Goal: Information Seeking & Learning: Check status

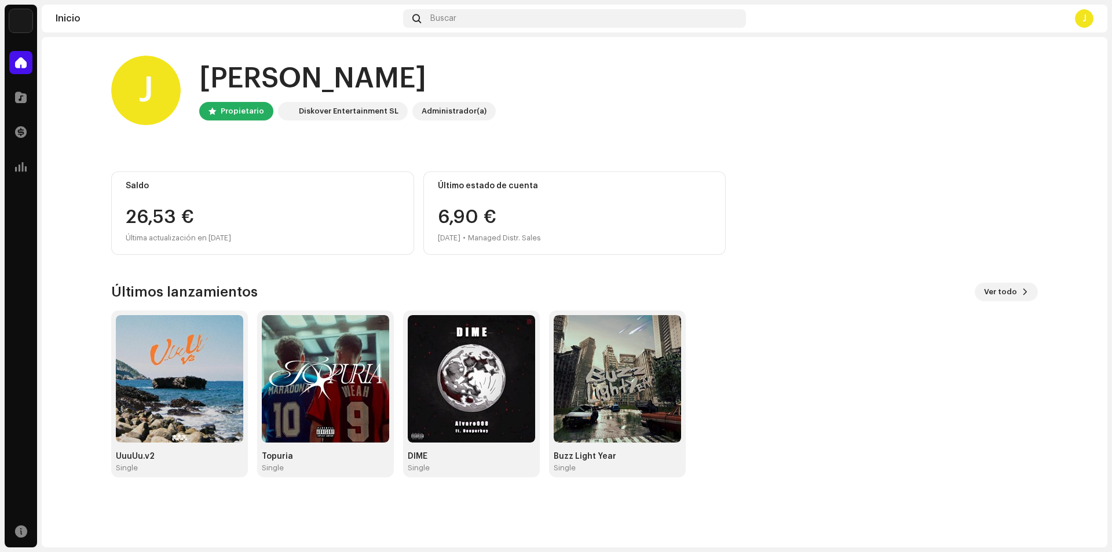
click at [192, 223] on div "26,53 €" at bounding box center [263, 217] width 274 height 19
click at [29, 134] on div at bounding box center [20, 131] width 23 height 23
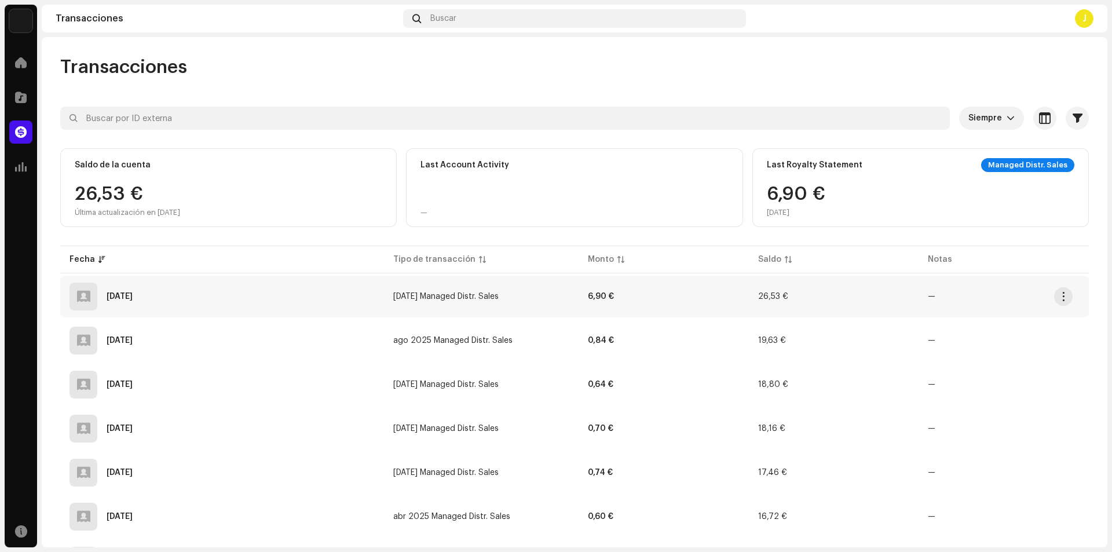
click at [309, 285] on div "[DATE]" at bounding box center [221, 297] width 305 height 28
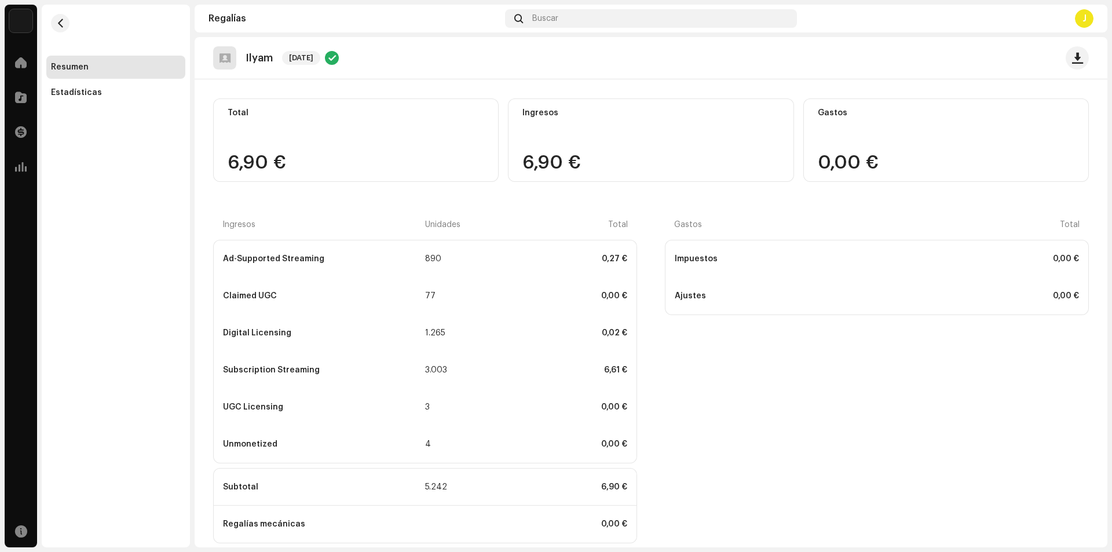
scroll to position [77, 0]
click at [229, 375] on div "Subscription Streaming 3.003 6,61 €" at bounding box center [425, 370] width 423 height 37
click at [85, 82] on div "Estadísticas" at bounding box center [115, 92] width 139 height 23
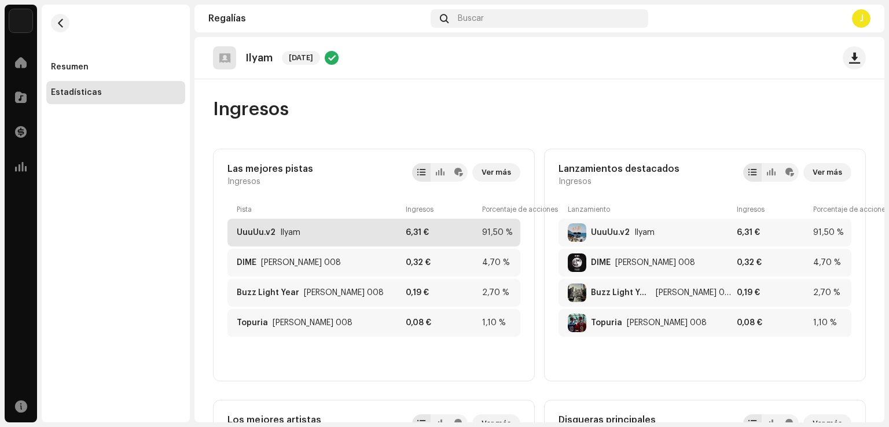
click at [403, 239] on div "UuuUu.v2 Ilyam 6,31 € 91,50 %" at bounding box center [374, 233] width 293 height 28
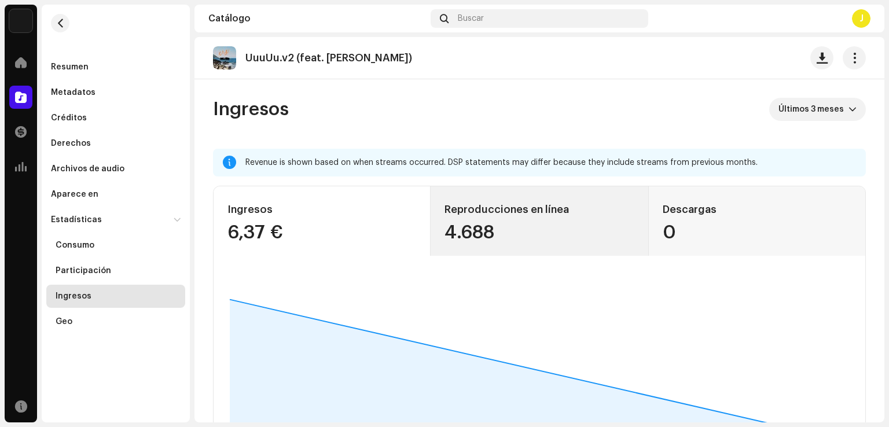
click at [519, 241] on div "4.688" at bounding box center [539, 233] width 189 height 19
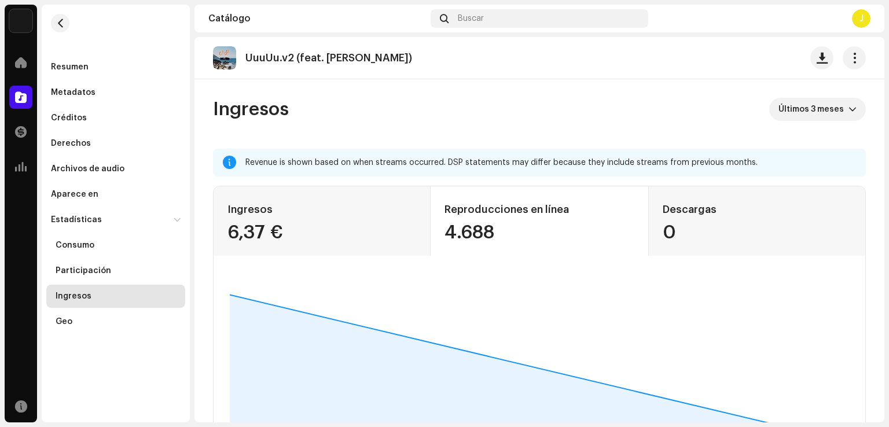
click at [501, 160] on div "Revenue is shown based on when streams occurred. DSP statements may differ beca…" at bounding box center [551, 163] width 611 height 14
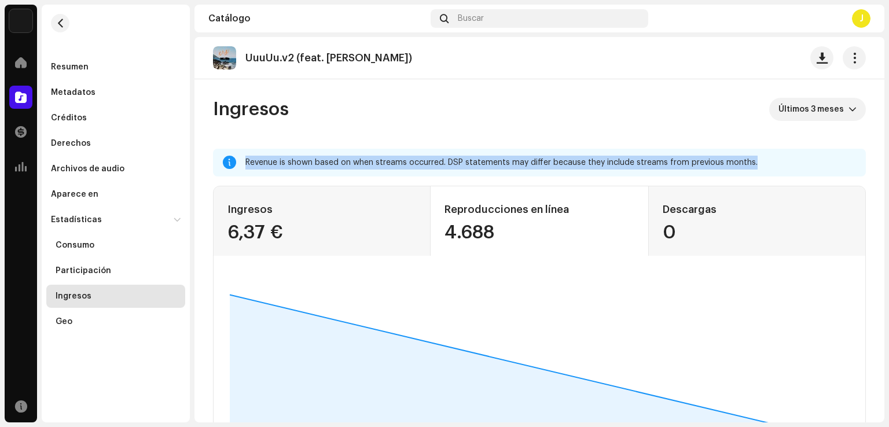
click at [501, 160] on div "Revenue is shown based on when streams occurred. DSP statements may differ beca…" at bounding box center [551, 163] width 611 height 14
copy div "Revenue is shown based on when streams occurred. DSP statements may differ beca…"
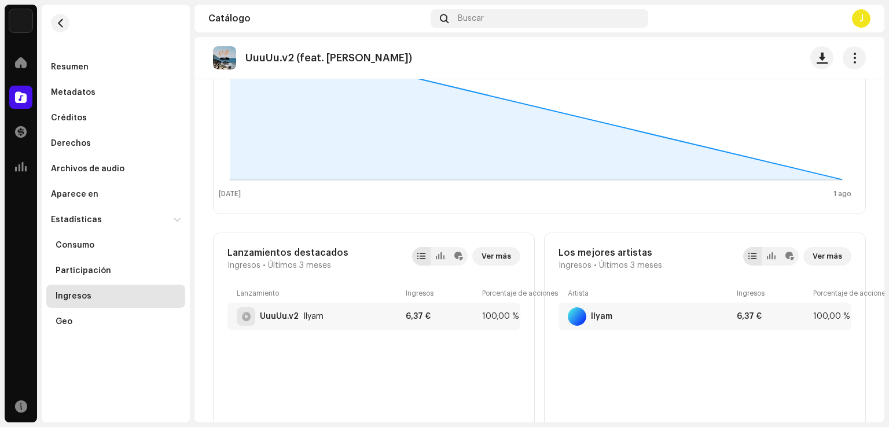
scroll to position [405, 0]
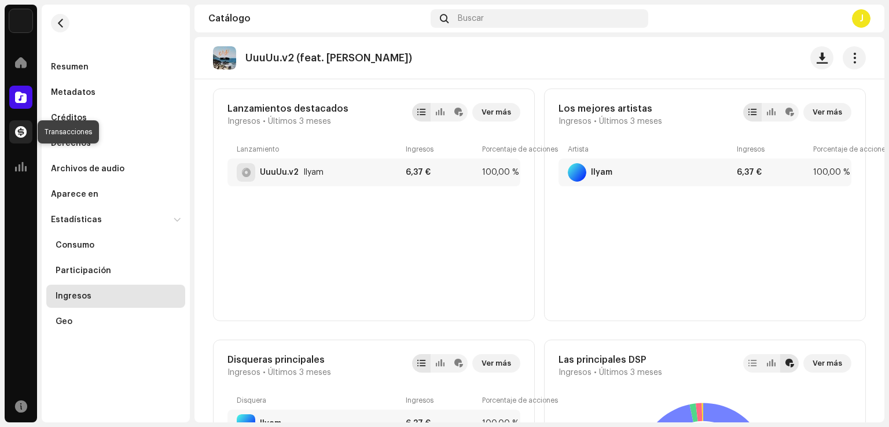
click at [13, 130] on div at bounding box center [20, 131] width 23 height 23
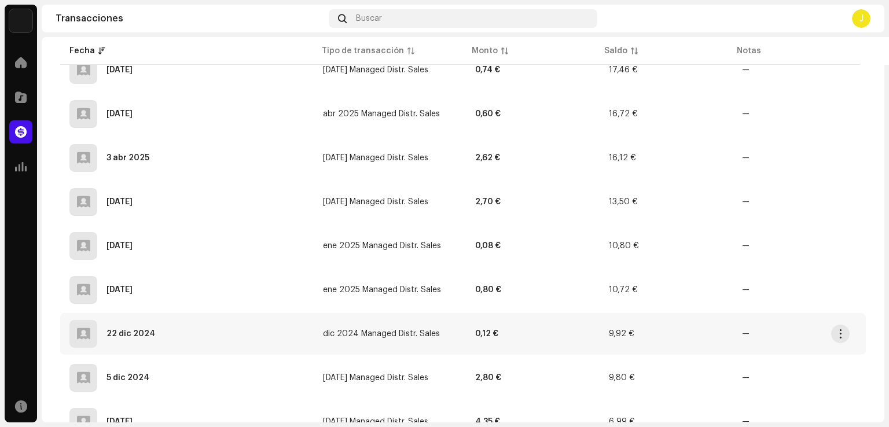
scroll to position [544, 0]
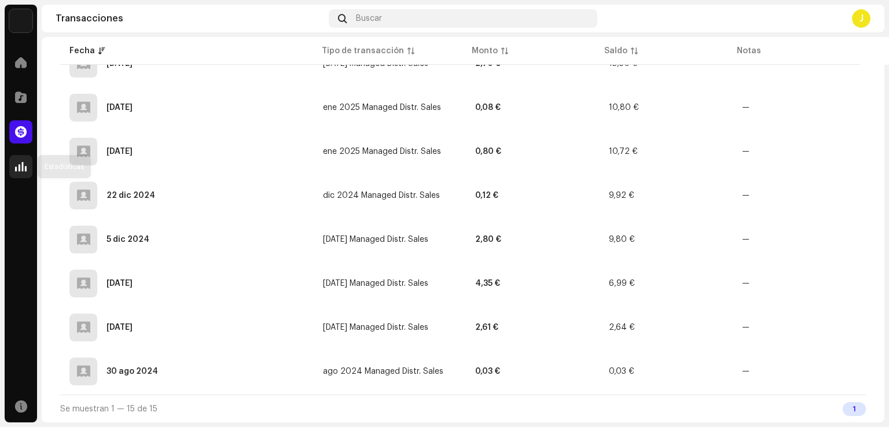
click at [32, 174] on div at bounding box center [20, 166] width 23 height 23
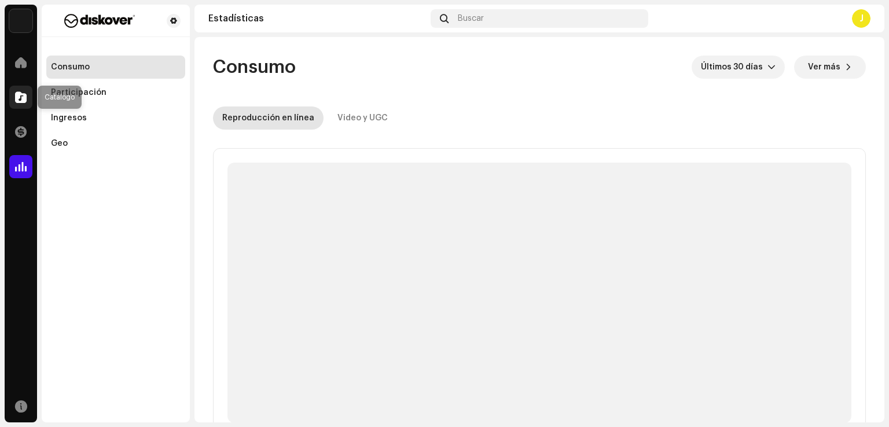
click at [19, 89] on div at bounding box center [20, 97] width 23 height 23
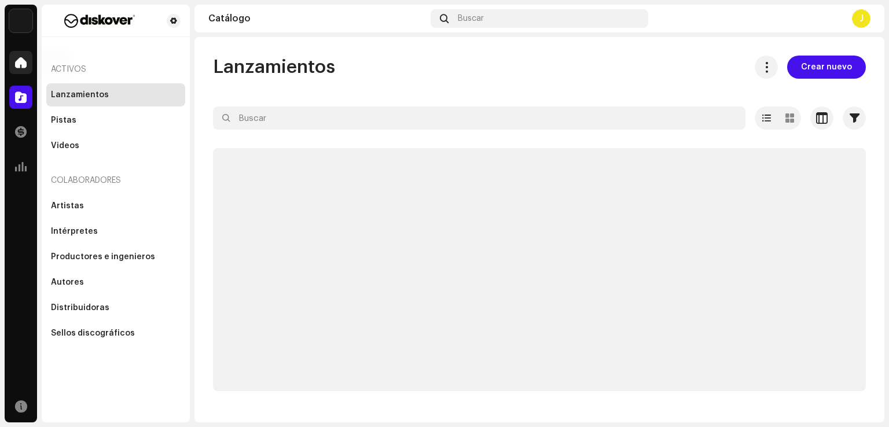
click at [21, 67] on span at bounding box center [21, 62] width 12 height 9
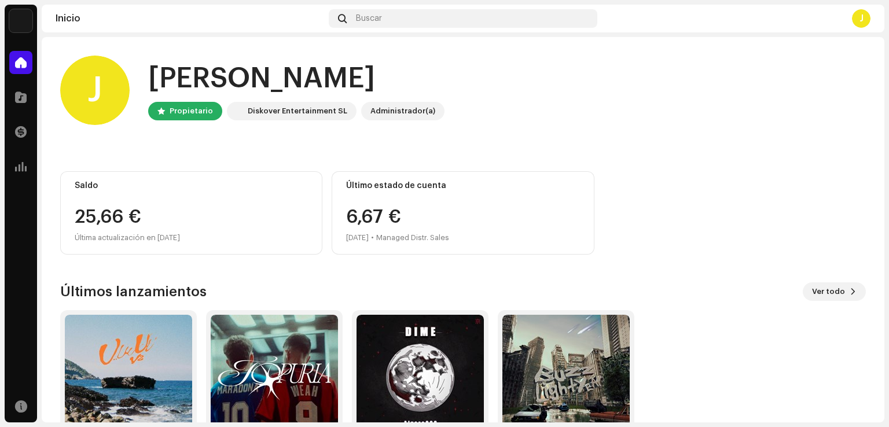
click at [21, 28] on img at bounding box center [20, 20] width 23 height 23
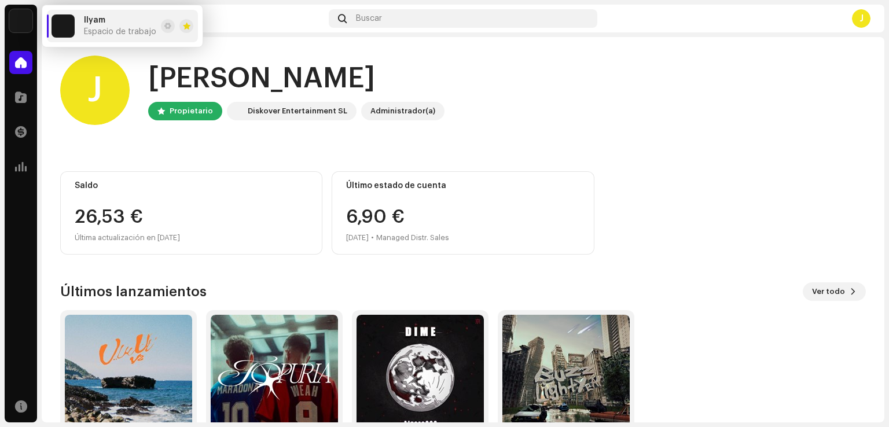
click at [95, 243] on div "Última actualización en [DATE]" at bounding box center [191, 238] width 233 height 14
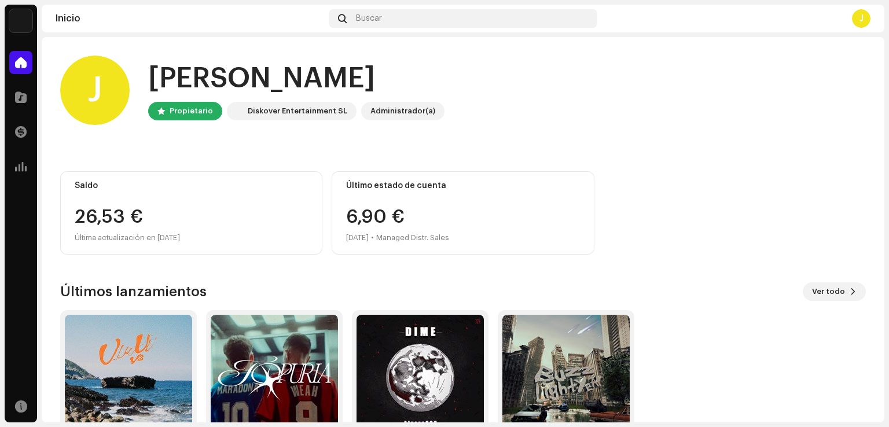
click at [113, 206] on div "Saldo 26,53 € Última actualización en [DATE]" at bounding box center [191, 212] width 262 height 83
drag, startPoint x: 874, startPoint y: 28, endPoint x: 863, endPoint y: 21, distance: 13.5
click at [873, 28] on div "Inicio Buscar J" at bounding box center [463, 19] width 843 height 28
click at [860, 17] on div "J" at bounding box center [861, 18] width 19 height 19
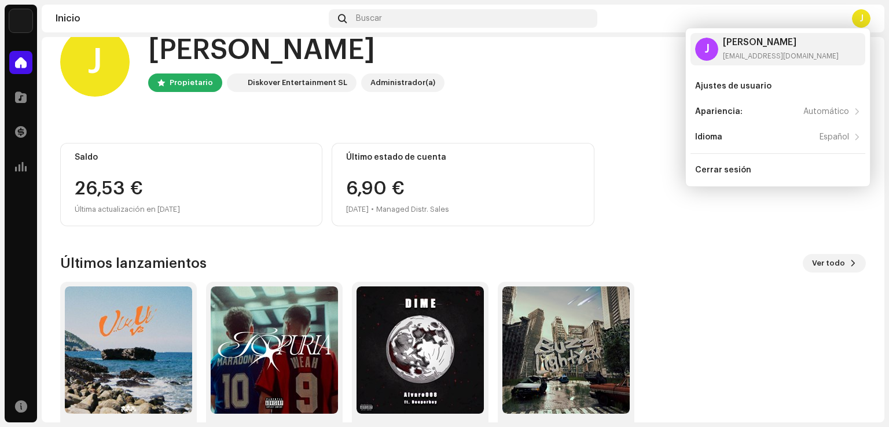
scroll to position [73, 0]
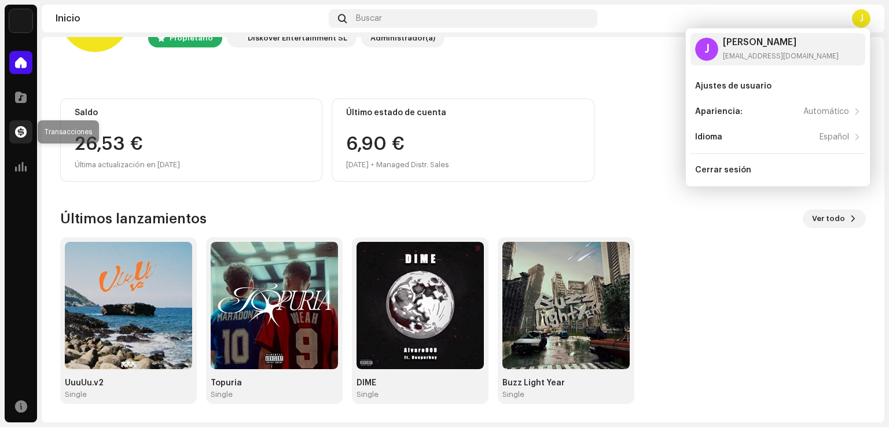
click at [23, 137] on span at bounding box center [21, 131] width 12 height 9
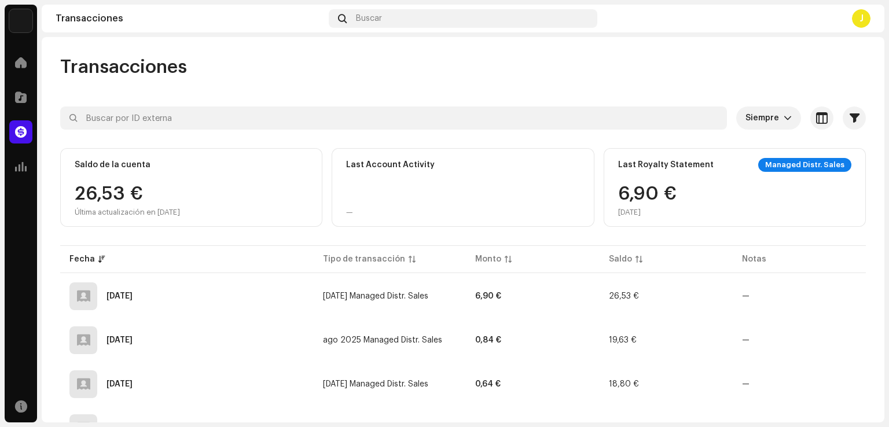
click at [670, 174] on div "Last Royalty Statement Managed Distr. Sales 6,90 € [DATE]" at bounding box center [735, 187] width 262 height 79
click at [646, 200] on div "6,90 € [DATE]" at bounding box center [647, 201] width 58 height 32
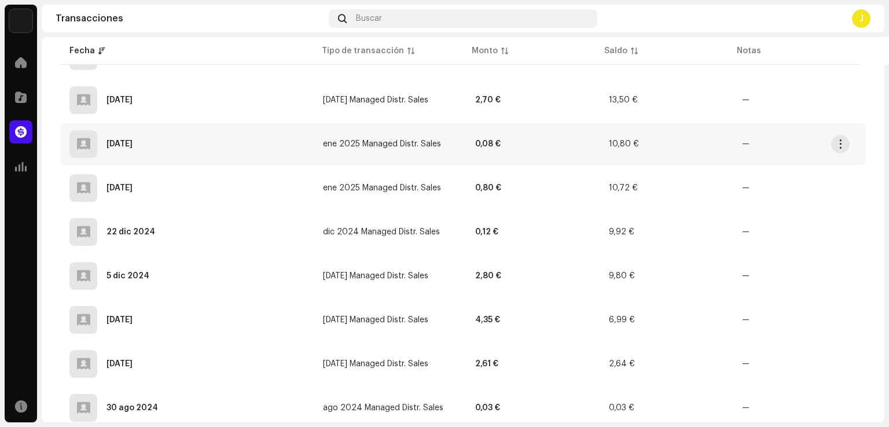
scroll to position [544, 0]
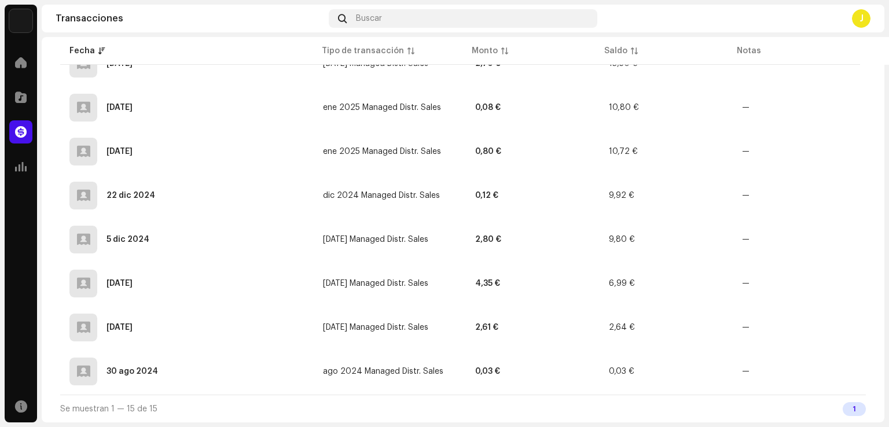
click at [849, 405] on div "1" at bounding box center [854, 409] width 23 height 14
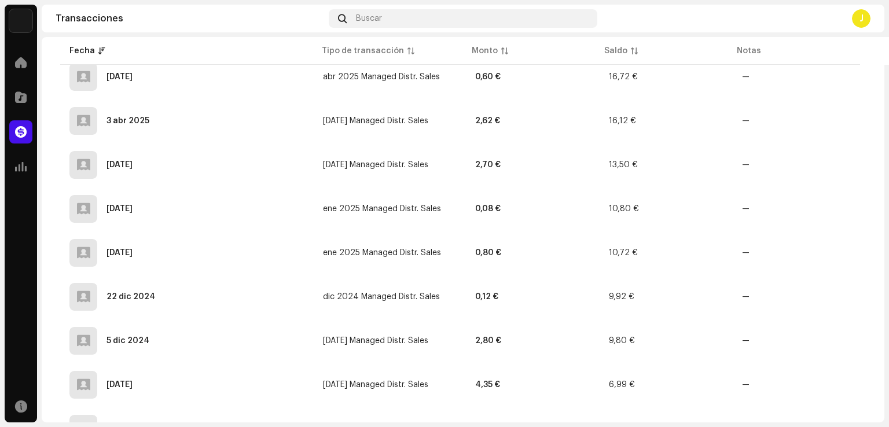
scroll to position [370, 0]
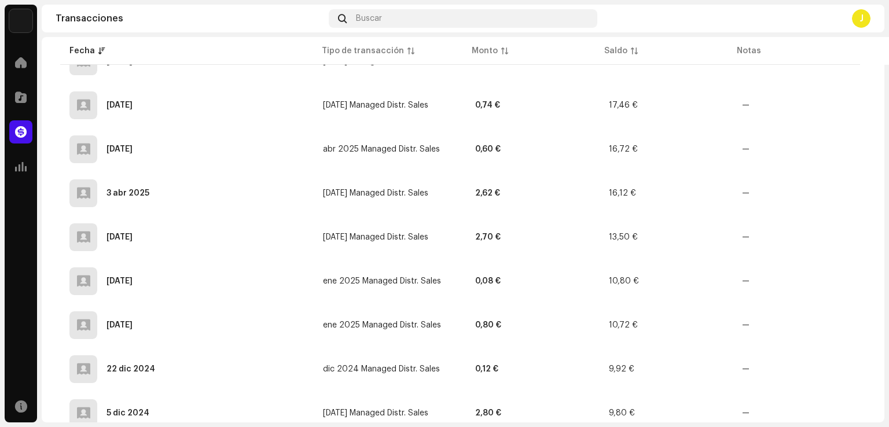
click at [14, 74] on div "Inicio" at bounding box center [21, 62] width 32 height 32
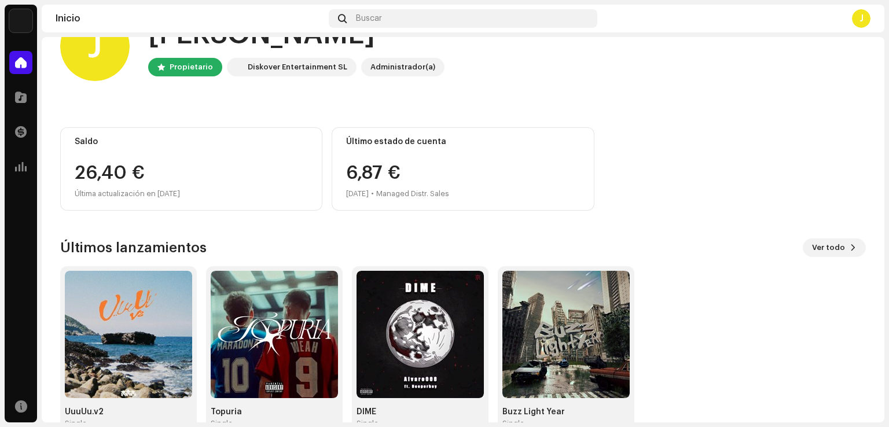
scroll to position [73, 0]
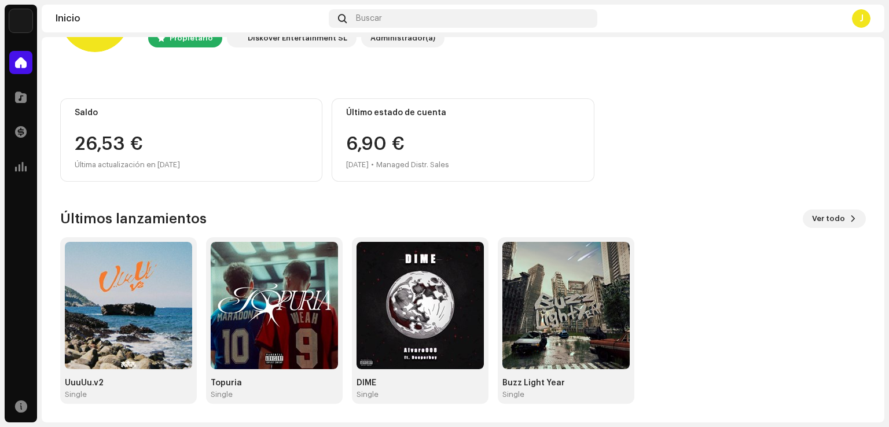
click at [870, 12] on re-a-cover "J" at bounding box center [861, 18] width 19 height 19
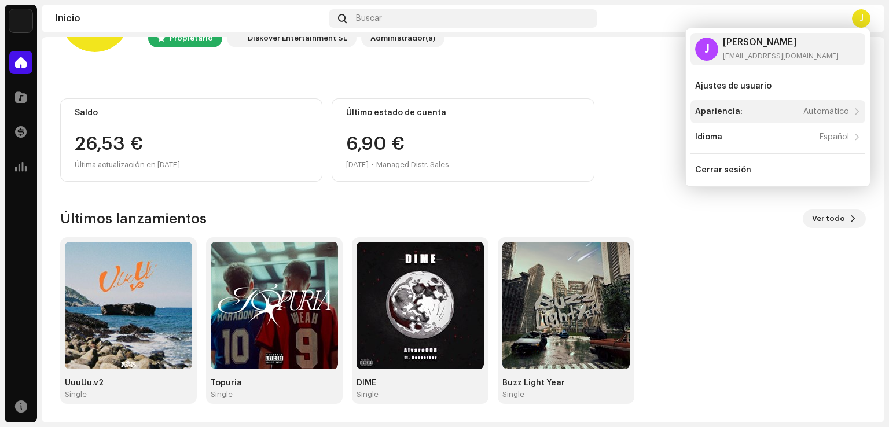
click at [774, 116] on div "Apariencia: Automático" at bounding box center [772, 111] width 154 height 9
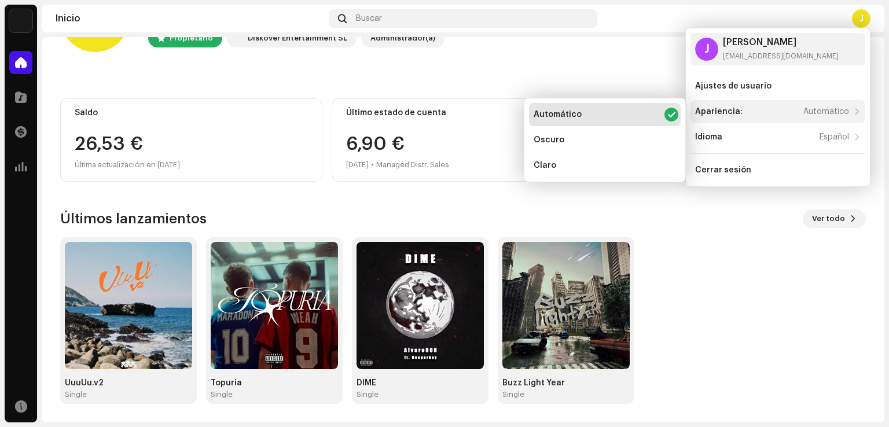
click at [774, 116] on div "Apariencia: Automático" at bounding box center [772, 111] width 154 height 9
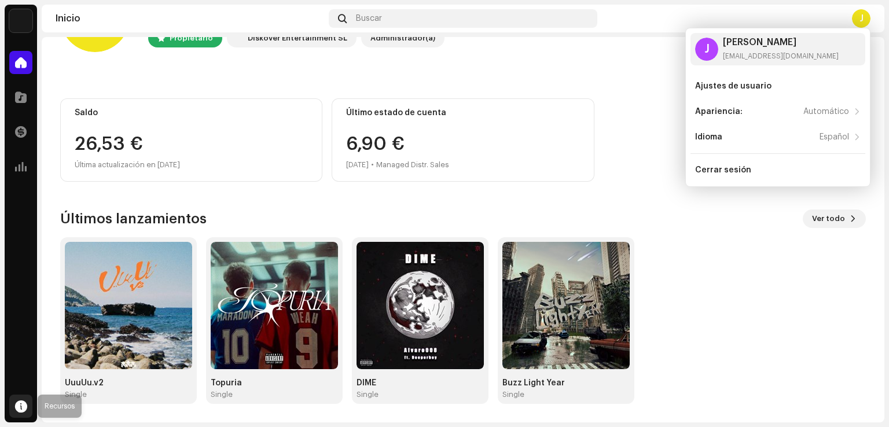
click at [14, 402] on div at bounding box center [20, 406] width 23 height 23
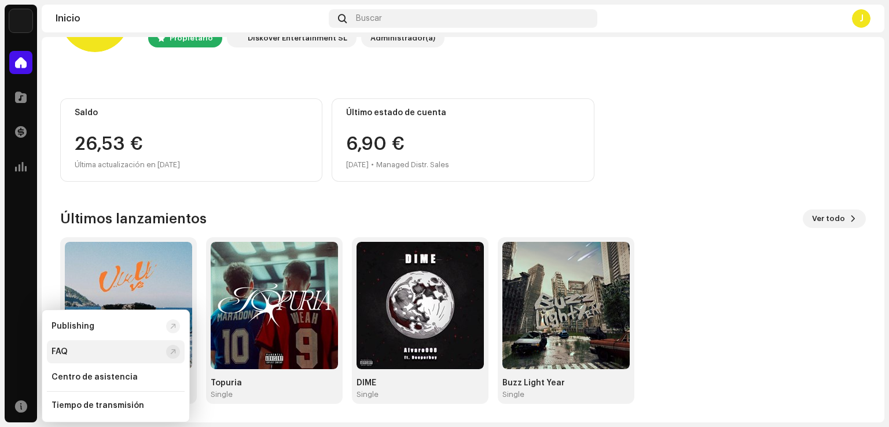
click at [100, 347] on div "FAQ" at bounding box center [107, 351] width 110 height 9
click at [72, 351] on div "FAQ" at bounding box center [107, 351] width 110 height 9
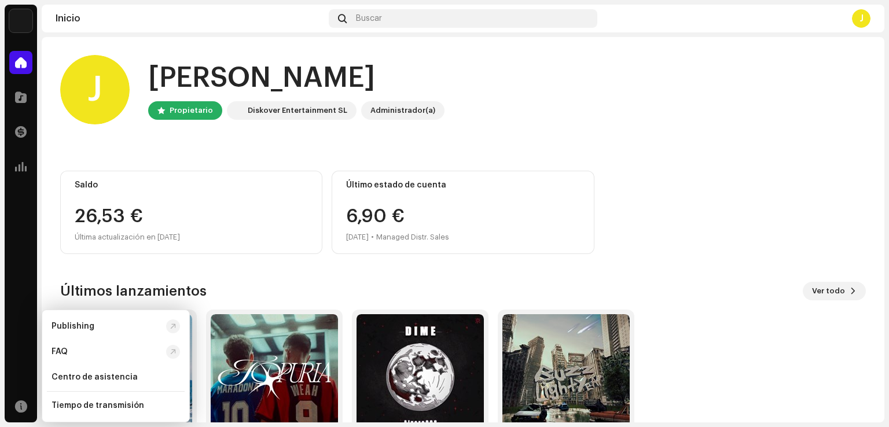
scroll to position [0, 0]
click at [181, 202] on div "Saldo 26,53 € Última actualización en [DATE]" at bounding box center [191, 212] width 262 height 83
drag, startPoint x: 266, startPoint y: 100, endPoint x: 271, endPoint y: 109, distance: 10.4
click at [268, 105] on div "Hola, , [PERSON_NAME] Diskover Entertainment SL Administrador(a)" at bounding box center [296, 90] width 296 height 60
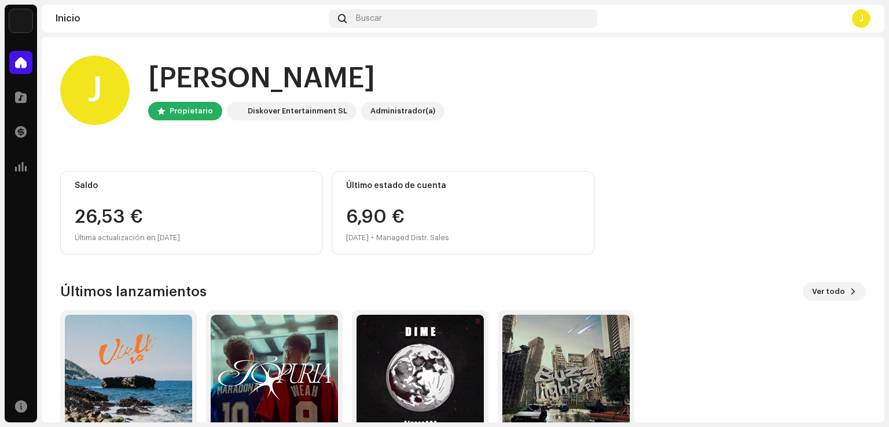
click at [371, 106] on div "Administrador(a)" at bounding box center [403, 111] width 65 height 14
click at [25, 101] on span at bounding box center [21, 97] width 12 height 9
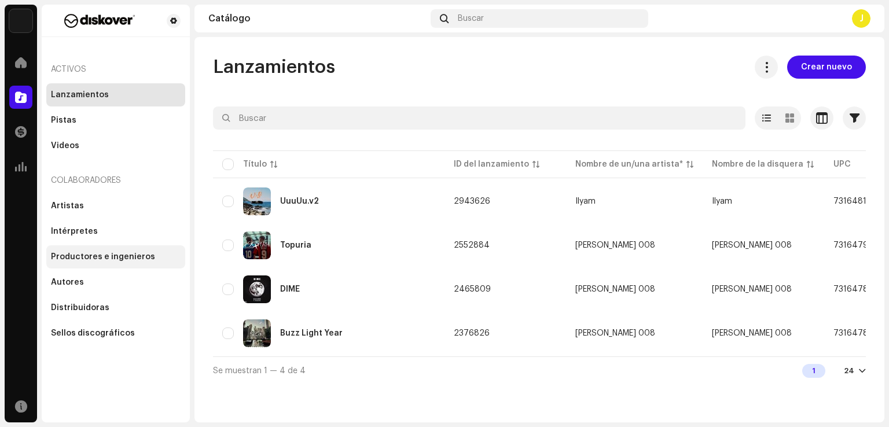
click at [99, 265] on div "Productores e ingenieros" at bounding box center [115, 257] width 139 height 23
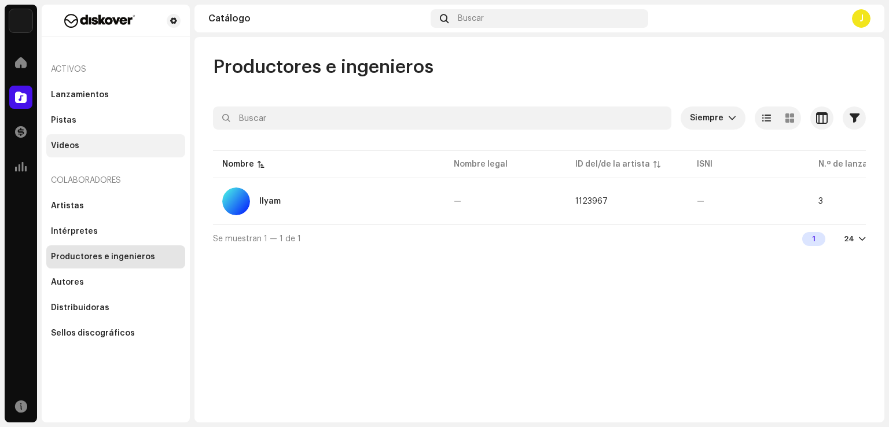
click at [84, 140] on div "Videos" at bounding box center [115, 145] width 139 height 23
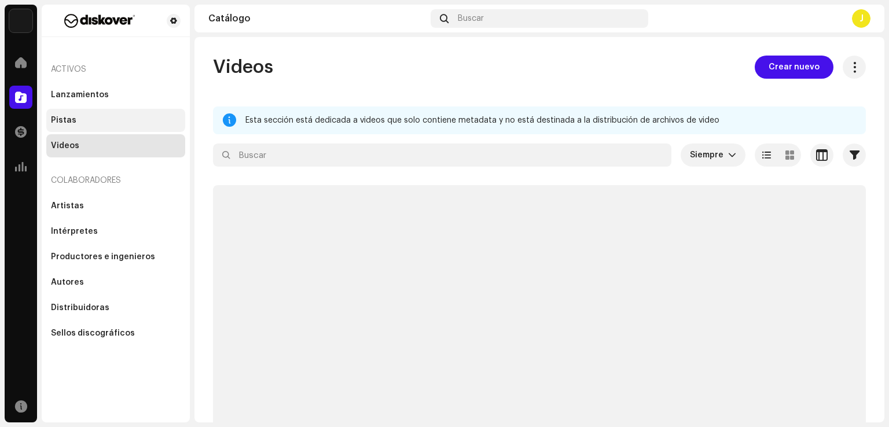
click at [86, 120] on div "Pistas" at bounding box center [116, 120] width 130 height 9
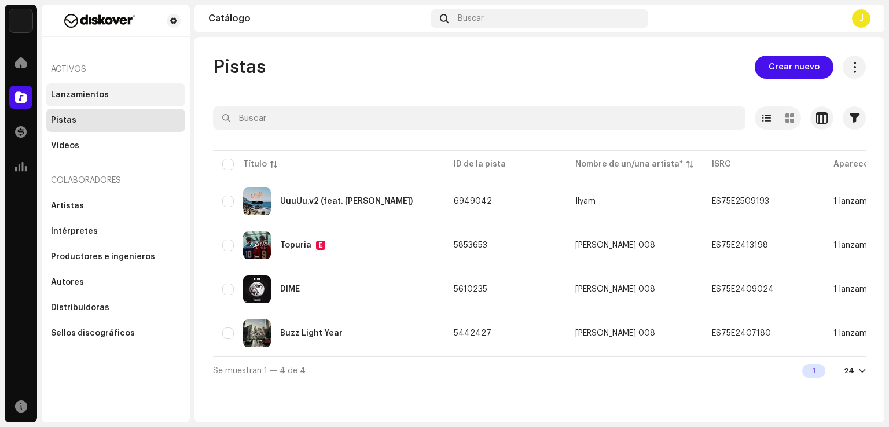
click at [108, 103] on div "Lanzamientos" at bounding box center [115, 94] width 139 height 23
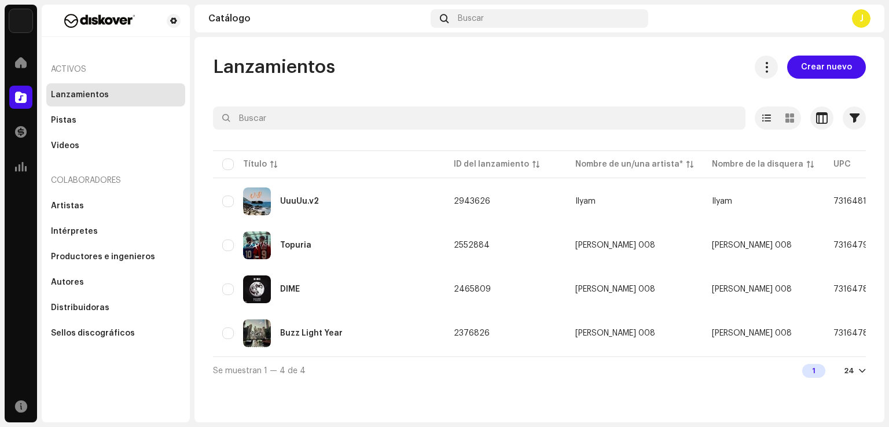
click at [32, 140] on div "Transacciones" at bounding box center [21, 132] width 32 height 32
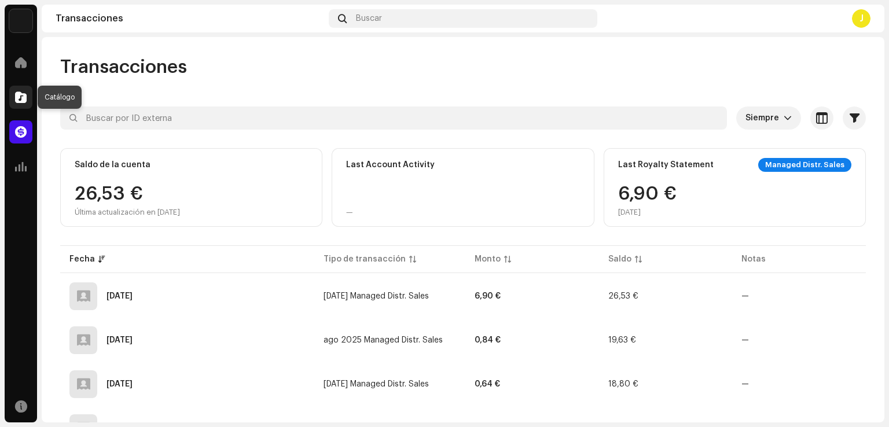
click at [19, 107] on div at bounding box center [20, 97] width 23 height 23
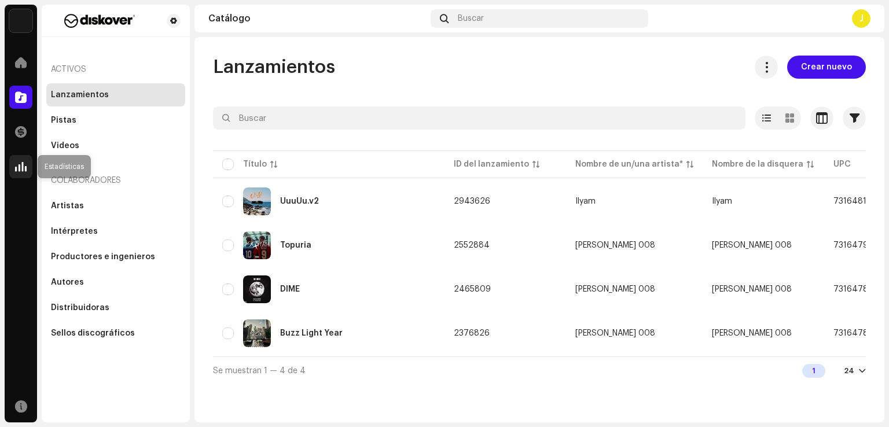
click at [21, 156] on div at bounding box center [20, 166] width 23 height 23
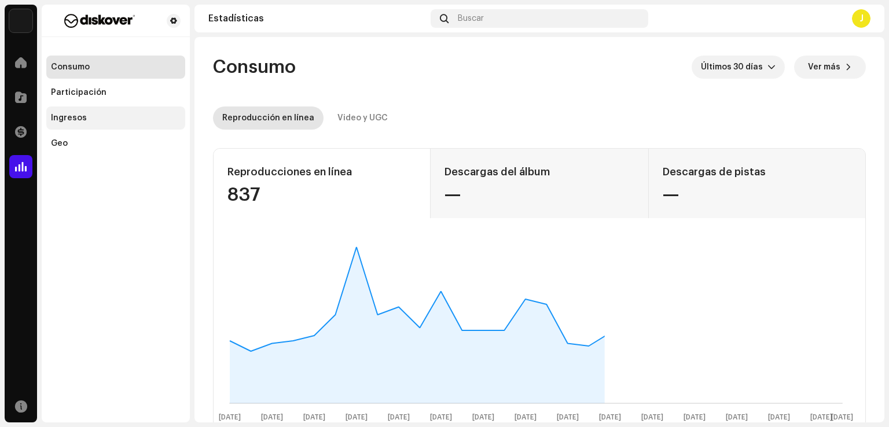
click at [96, 126] on div "Ingresos" at bounding box center [115, 118] width 139 height 23
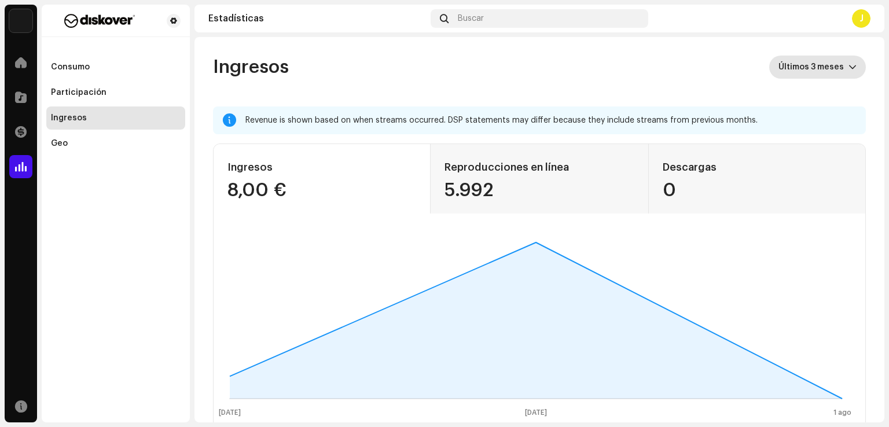
click at [804, 69] on span "Últimos 3 meses" at bounding box center [814, 67] width 70 height 23
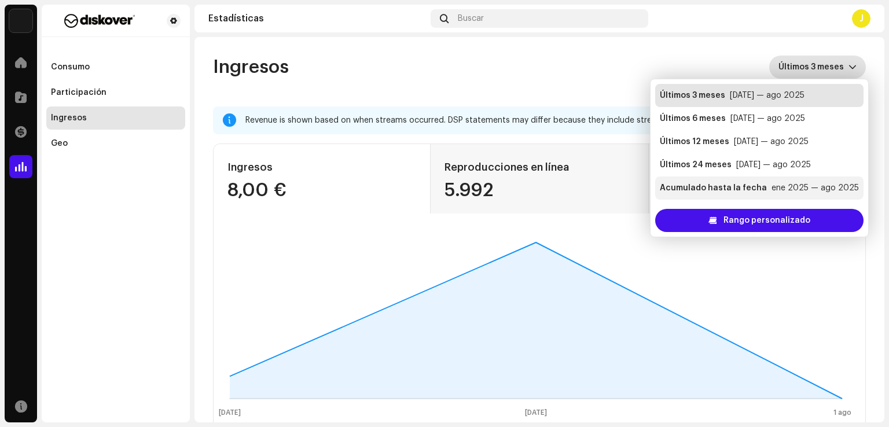
drag, startPoint x: 757, startPoint y: 181, endPoint x: 715, endPoint y: 183, distance: 42.9
click at [756, 182] on li "Acumulado hasta la fecha ene 2025 — ago 2025" at bounding box center [759, 188] width 208 height 23
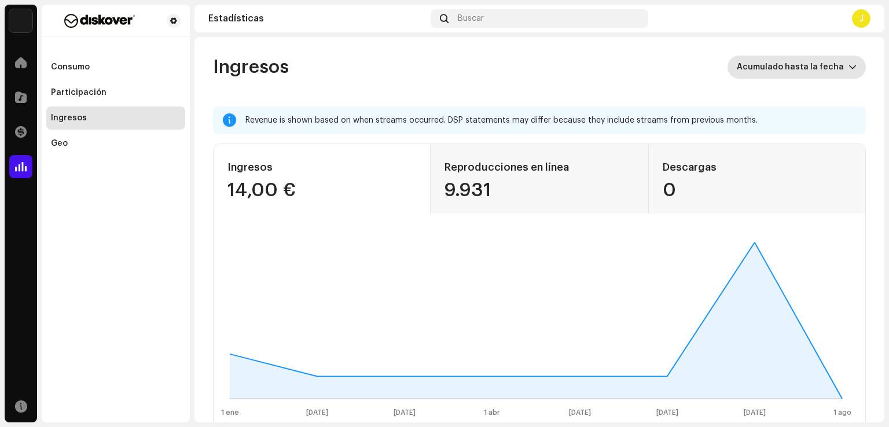
click at [768, 69] on span "Acumulado hasta la fecha" at bounding box center [793, 67] width 112 height 23
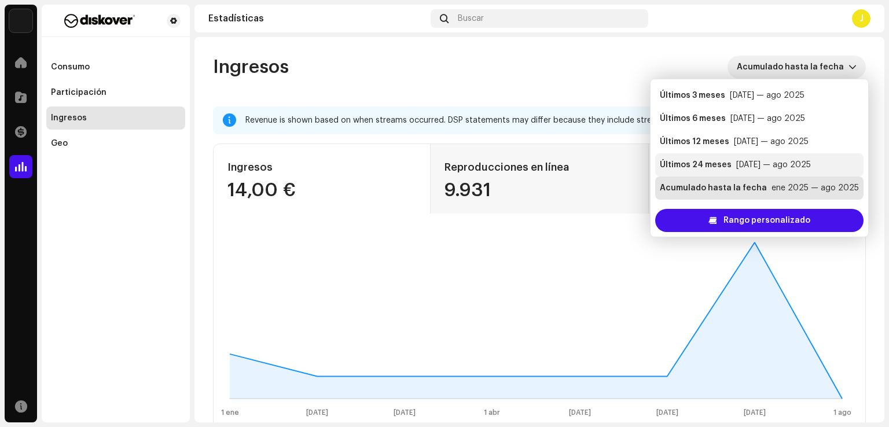
click at [746, 168] on div "[DATE] — ago 2025" at bounding box center [774, 165] width 75 height 12
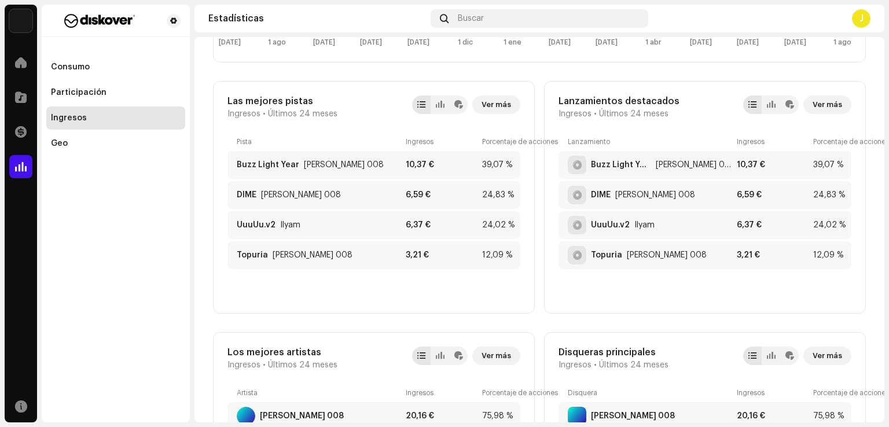
scroll to position [405, 0]
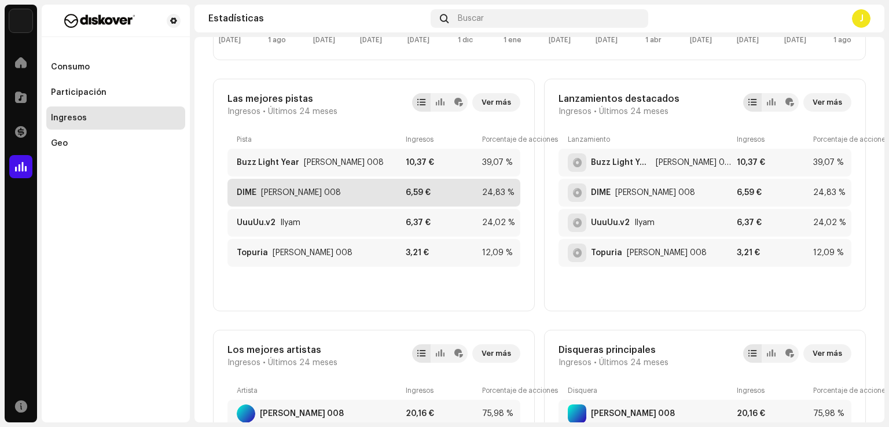
click at [330, 188] on div "DIME [PERSON_NAME] 008" at bounding box center [319, 192] width 164 height 9
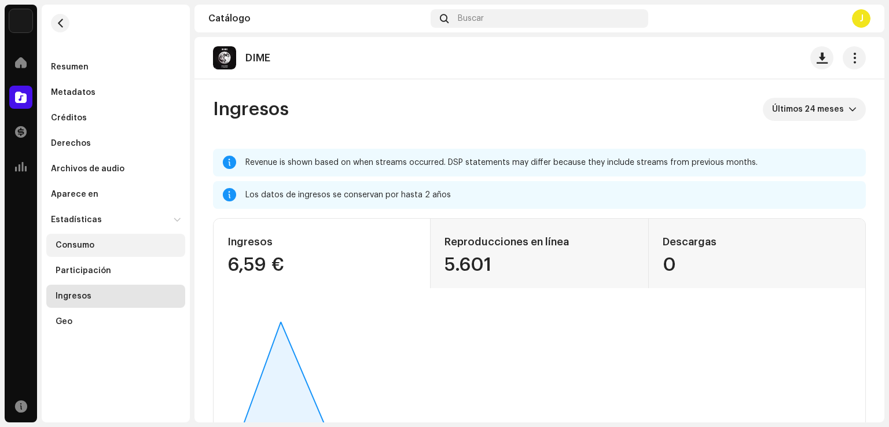
click at [66, 244] on div "Consumo" at bounding box center [75, 245] width 39 height 9
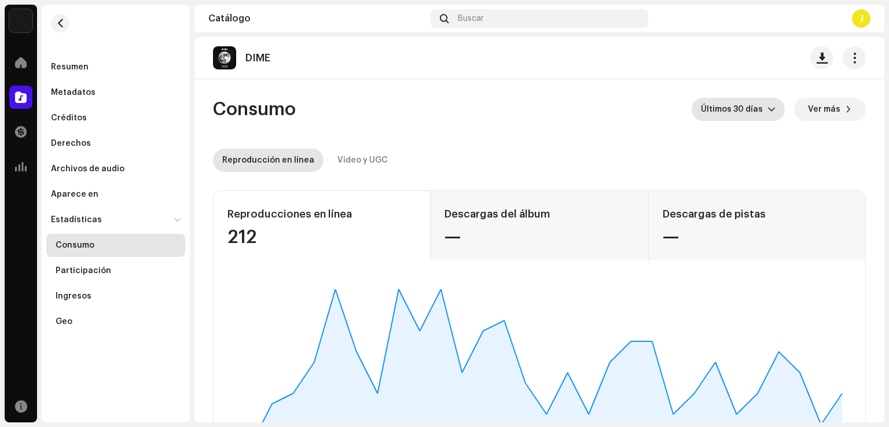
click at [746, 113] on span "Últimos 30 días" at bounding box center [734, 109] width 67 height 23
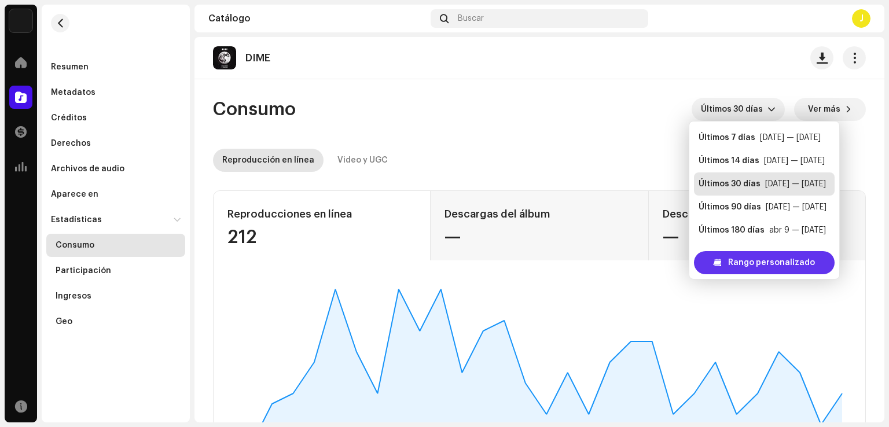
scroll to position [19, 0]
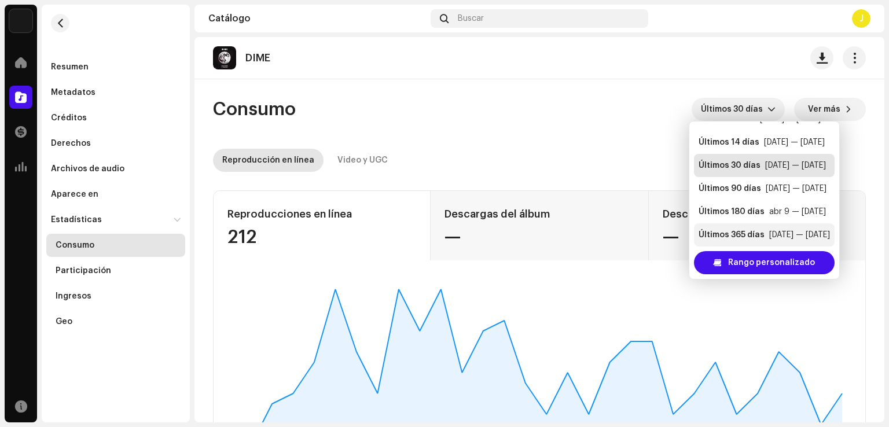
drag, startPoint x: 770, startPoint y: 228, endPoint x: 771, endPoint y: 218, distance: 10.0
click at [777, 221] on li "Últimos 180 [PERSON_NAME] abr 9 — [DATE]" at bounding box center [764, 211] width 141 height 23
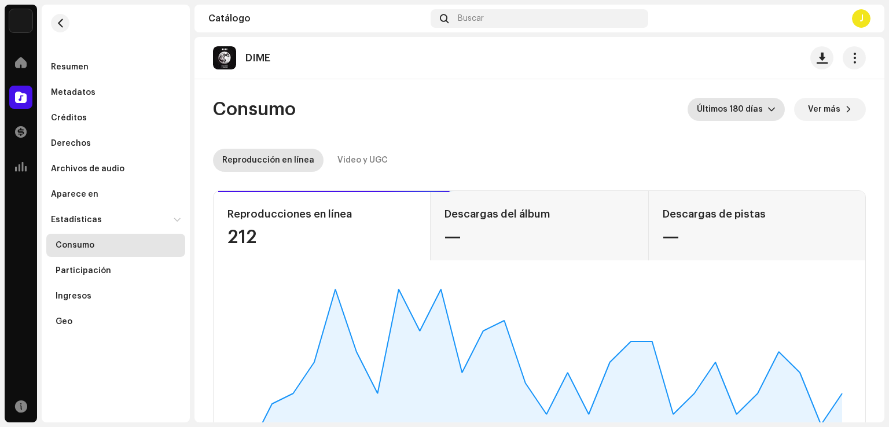
click at [727, 114] on span "Últimos 180 días" at bounding box center [732, 109] width 71 height 23
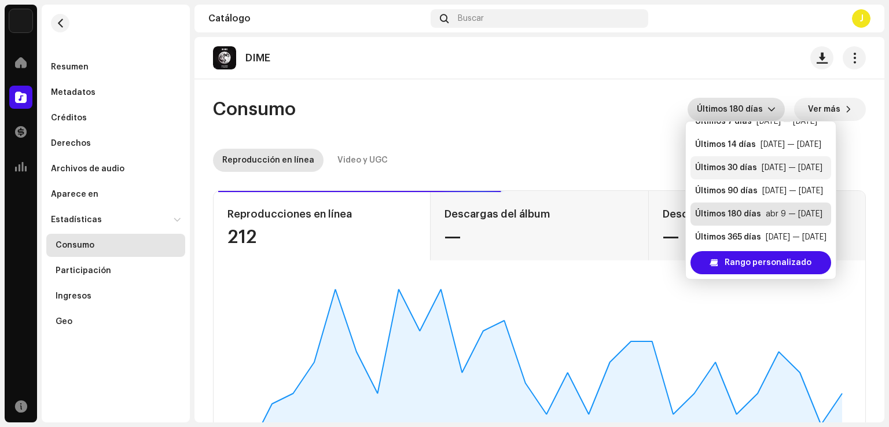
scroll to position [23, 0]
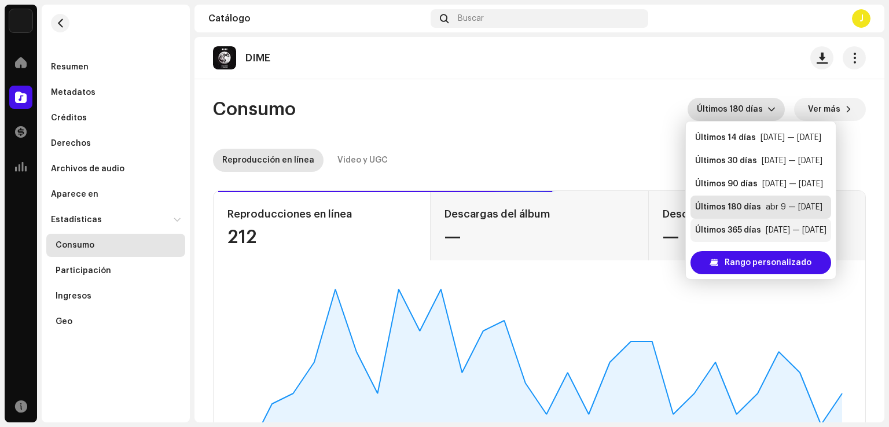
click at [748, 232] on div "Últimos 365 días" at bounding box center [728, 231] width 66 height 12
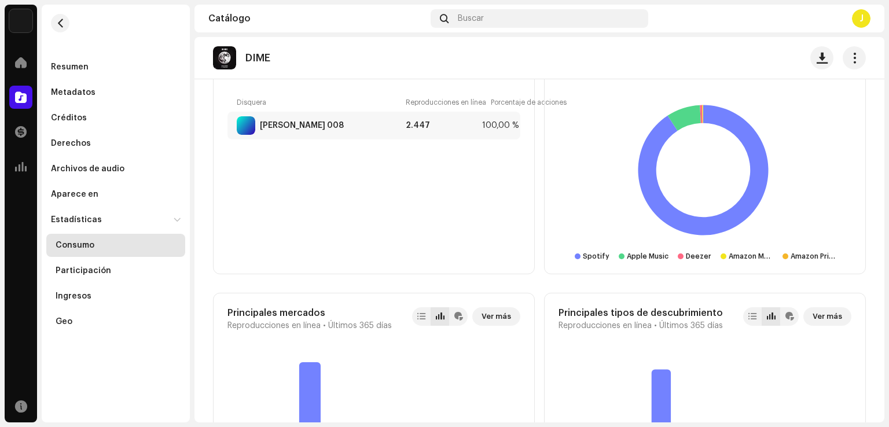
scroll to position [869, 0]
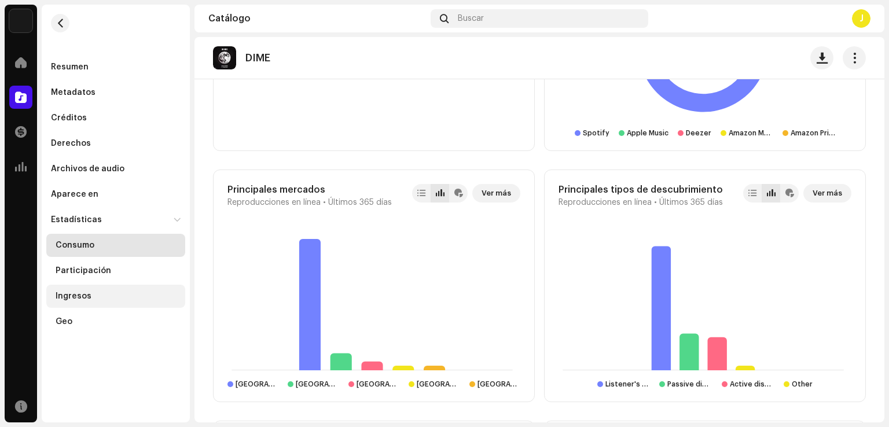
click at [67, 292] on div "Ingresos" at bounding box center [74, 296] width 36 height 9
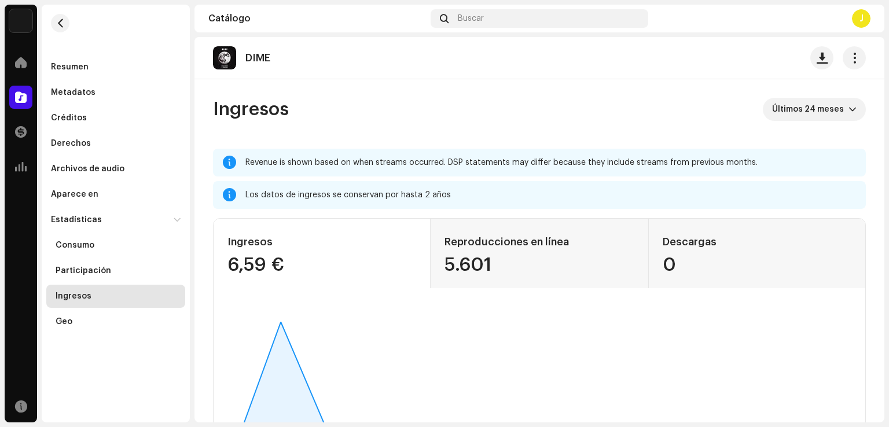
click at [787, 93] on re-o-revenue-dashboard-header "Ingresos Últimos 24 meses" at bounding box center [539, 113] width 653 height 69
click at [792, 100] on span "Últimos 24 meses" at bounding box center [810, 109] width 76 height 23
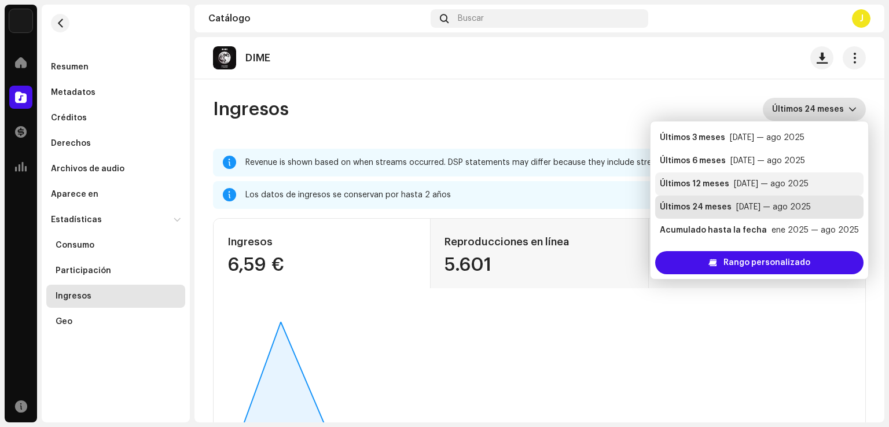
click at [762, 190] on li "Últimos 12 meses [DATE] — ago 2025" at bounding box center [759, 184] width 208 height 23
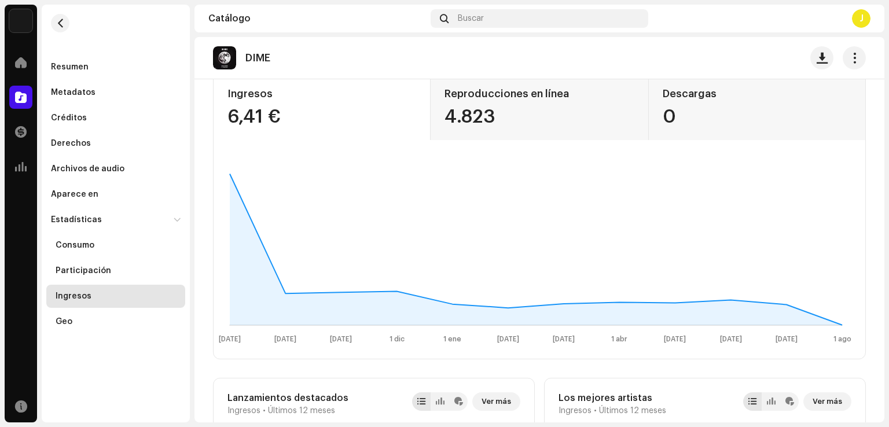
scroll to position [58, 0]
